Goal: Task Accomplishment & Management: Manage account settings

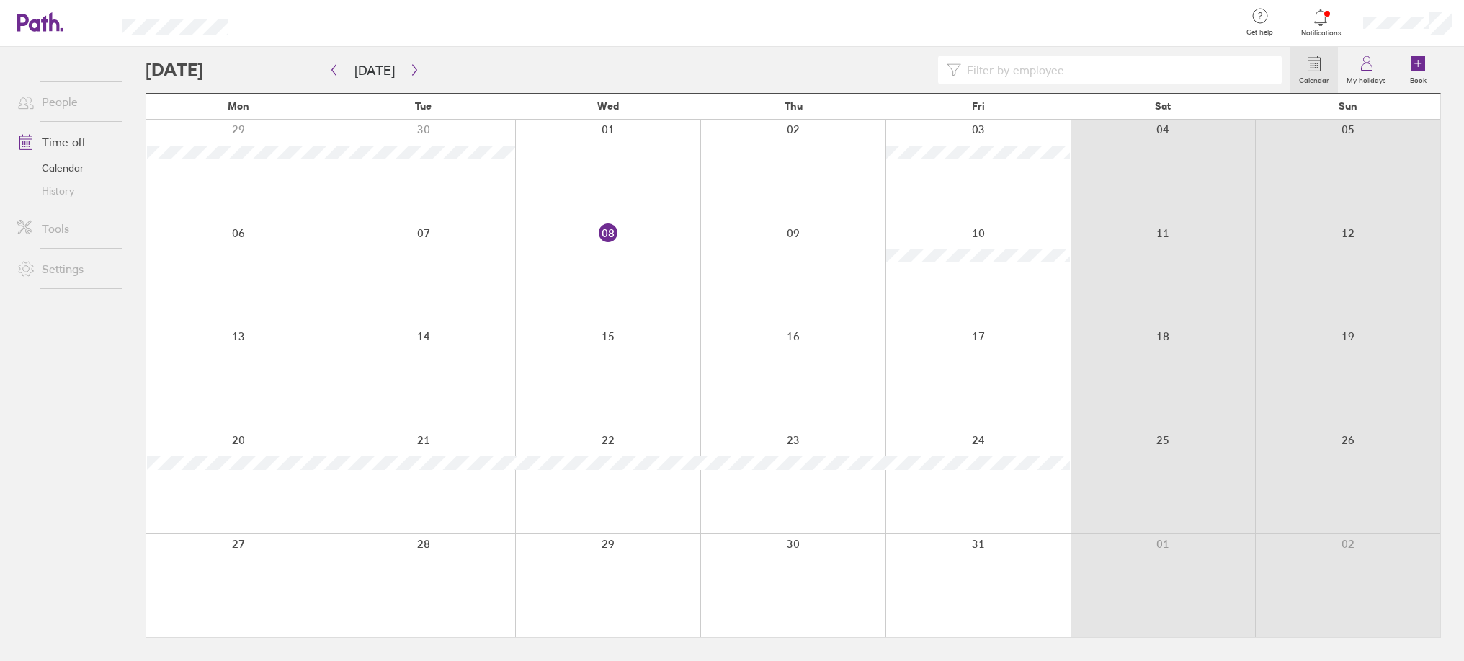
click at [243, 70] on div at bounding box center [718, 69] width 1145 height 29
click at [409, 71] on icon "button" at bounding box center [414, 70] width 11 height 12
click at [451, 261] on div at bounding box center [423, 274] width 185 height 103
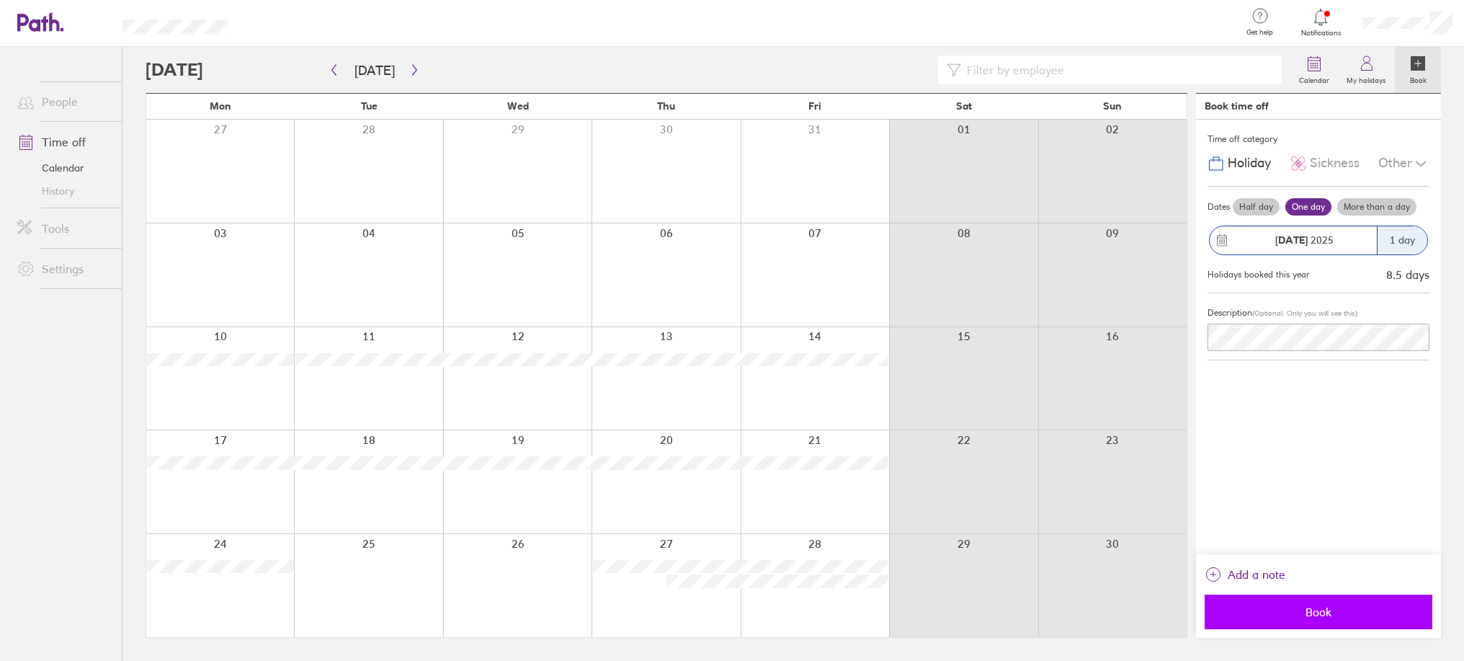
click at [1336, 604] on button "Book" at bounding box center [1319, 611] width 228 height 35
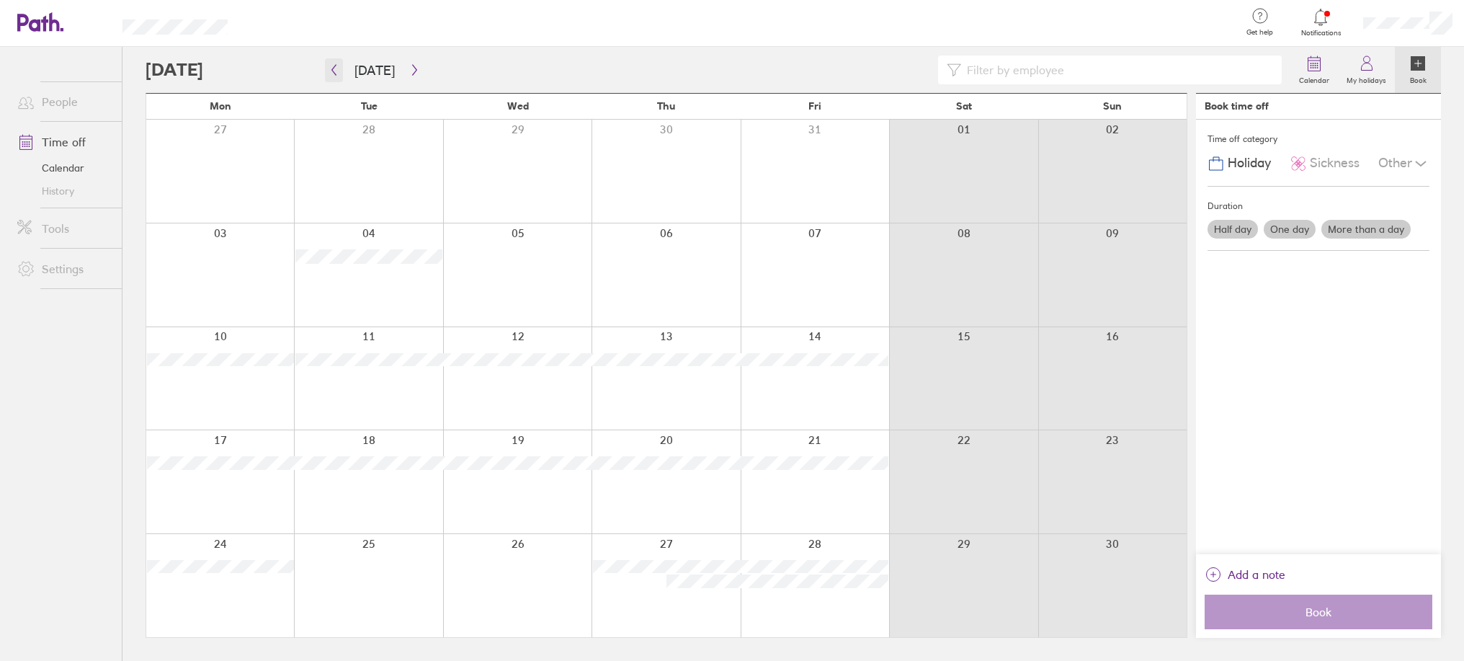
click at [338, 64] on icon "button" at bounding box center [334, 70] width 11 height 12
click at [409, 71] on icon "button" at bounding box center [414, 70] width 11 height 12
